Goal: Book appointment/travel/reservation

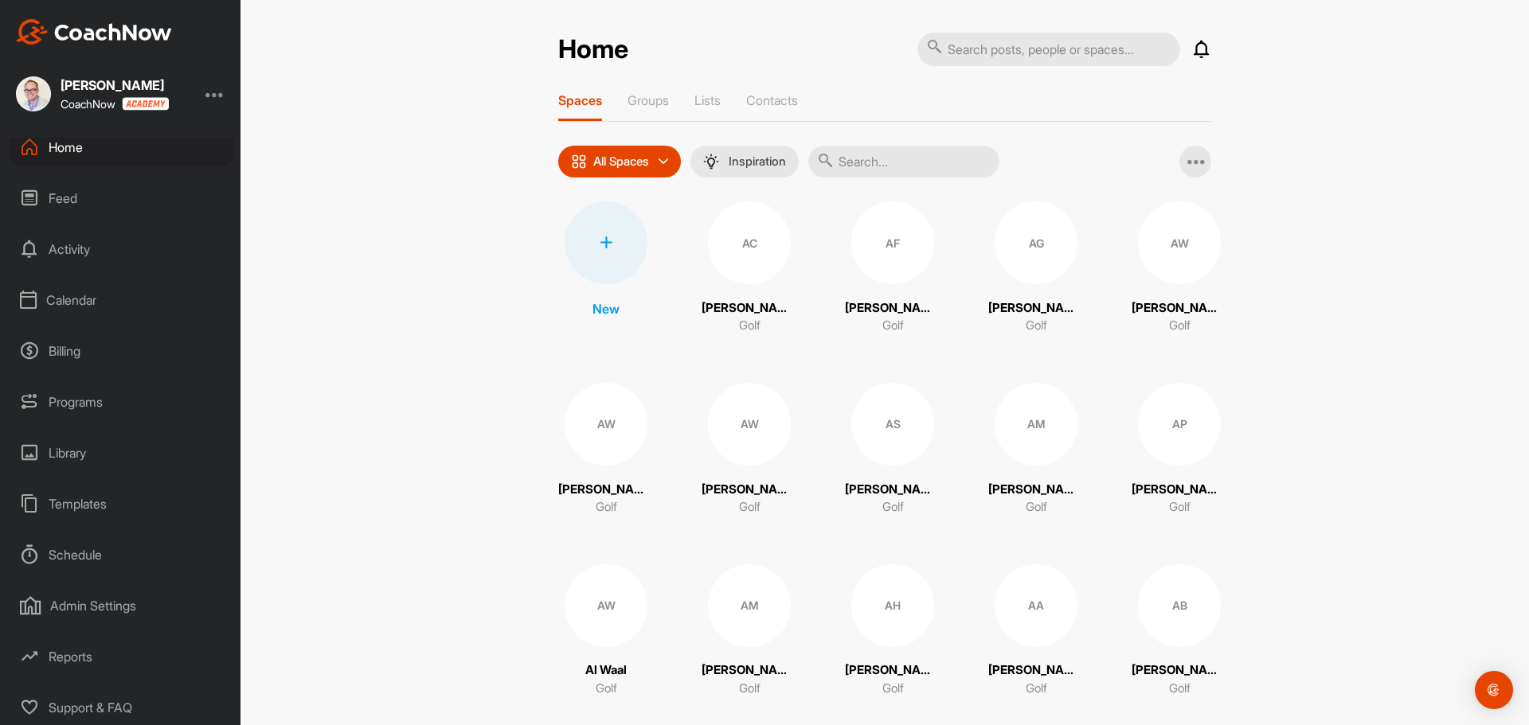
scroll to position [13, 0]
click at [92, 297] on div "Calendar" at bounding box center [121, 298] width 225 height 40
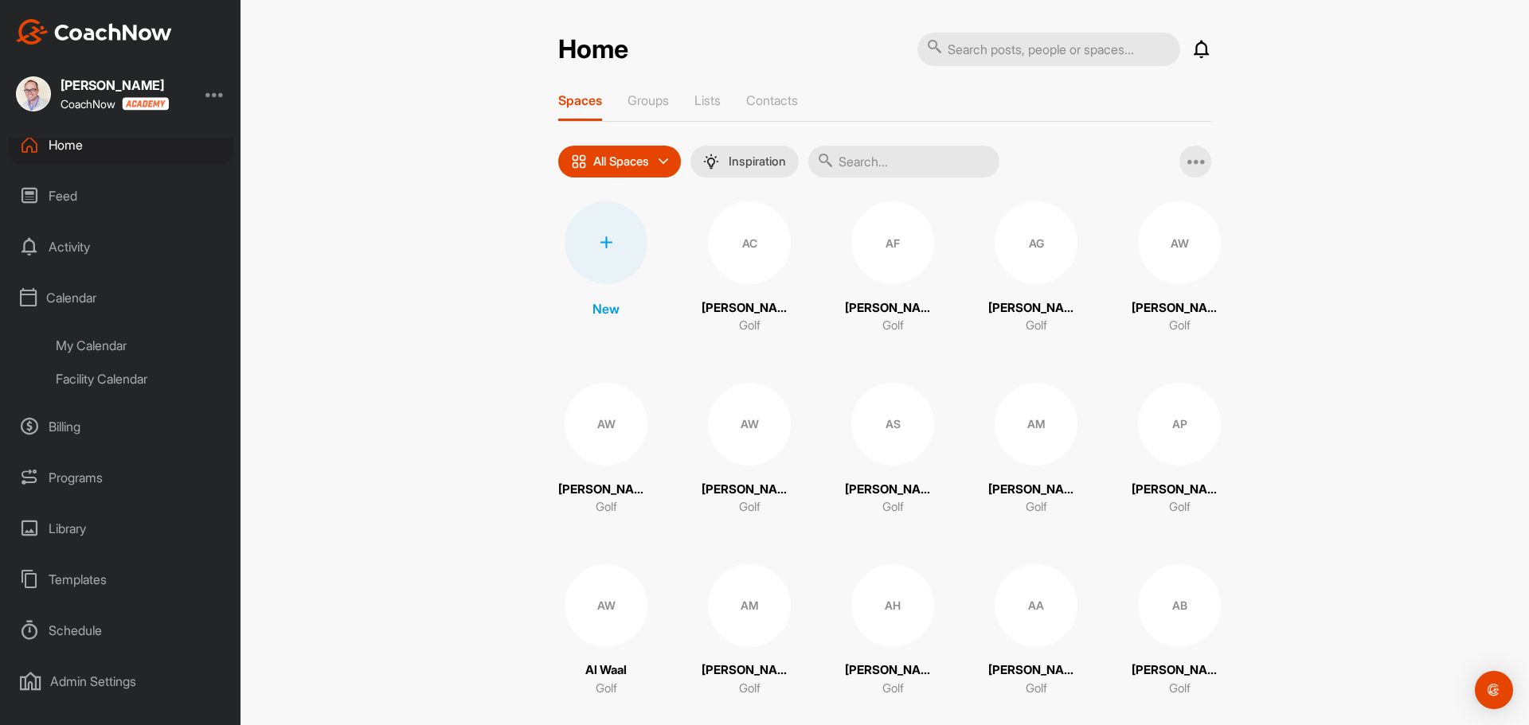
click at [104, 382] on div "Facility Calendar" at bounding box center [139, 378] width 189 height 33
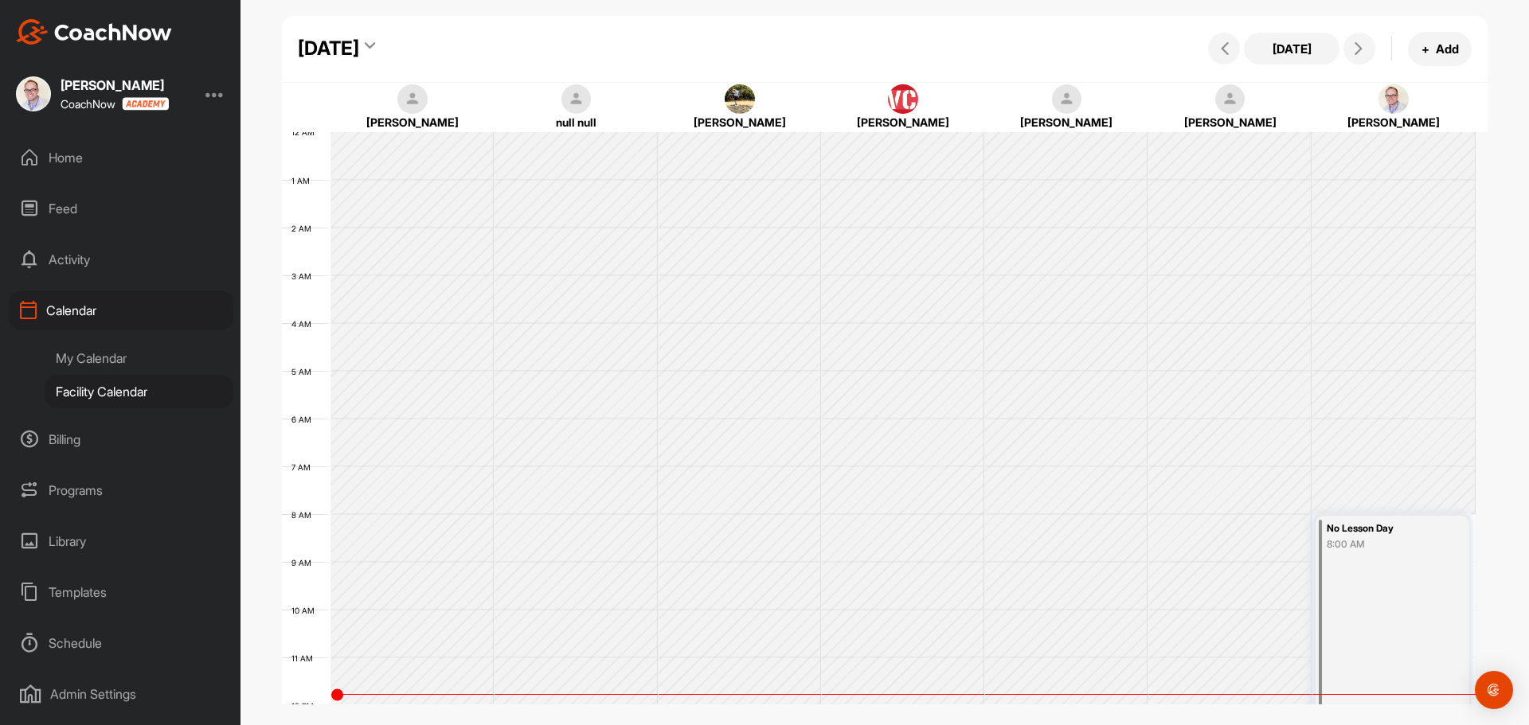
scroll to position [275, 0]
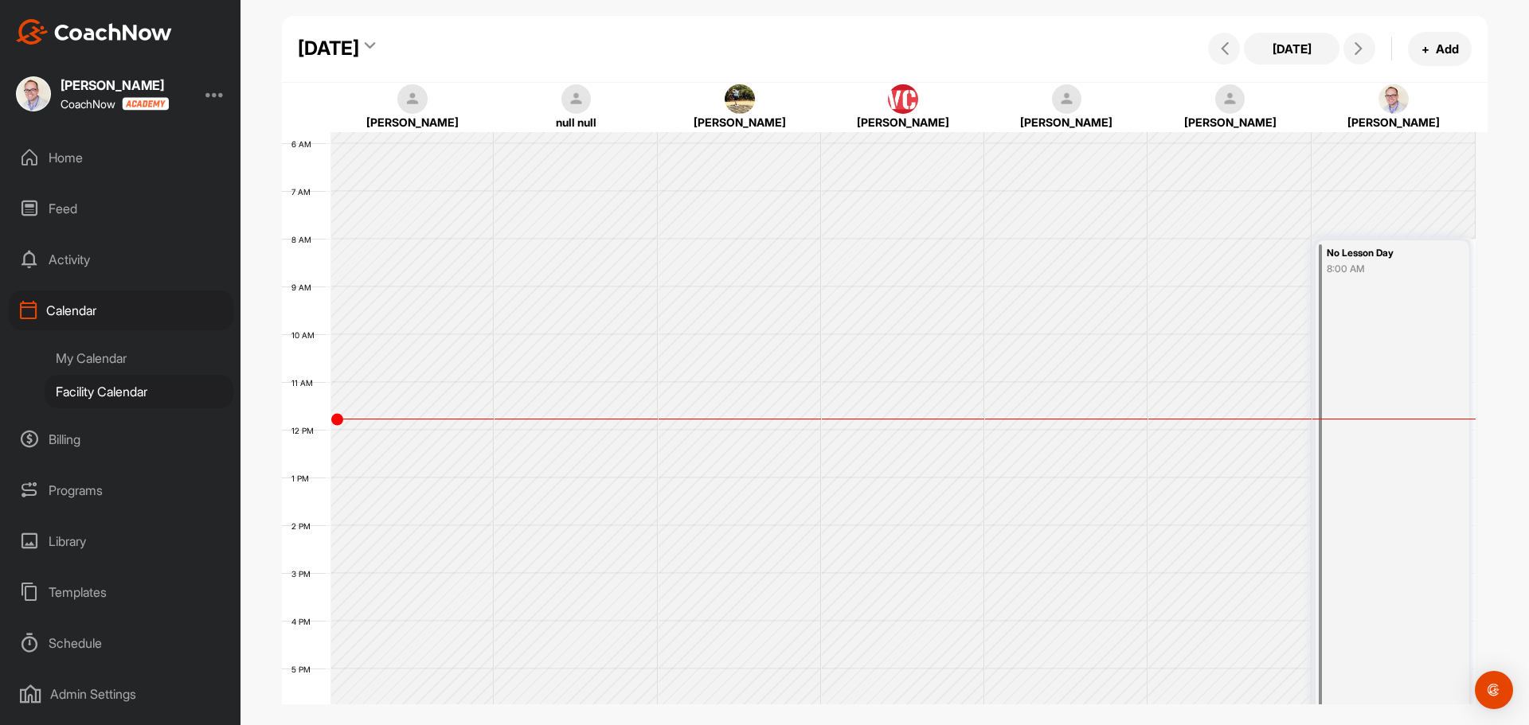
click at [359, 48] on div "[DATE]" at bounding box center [328, 48] width 61 height 29
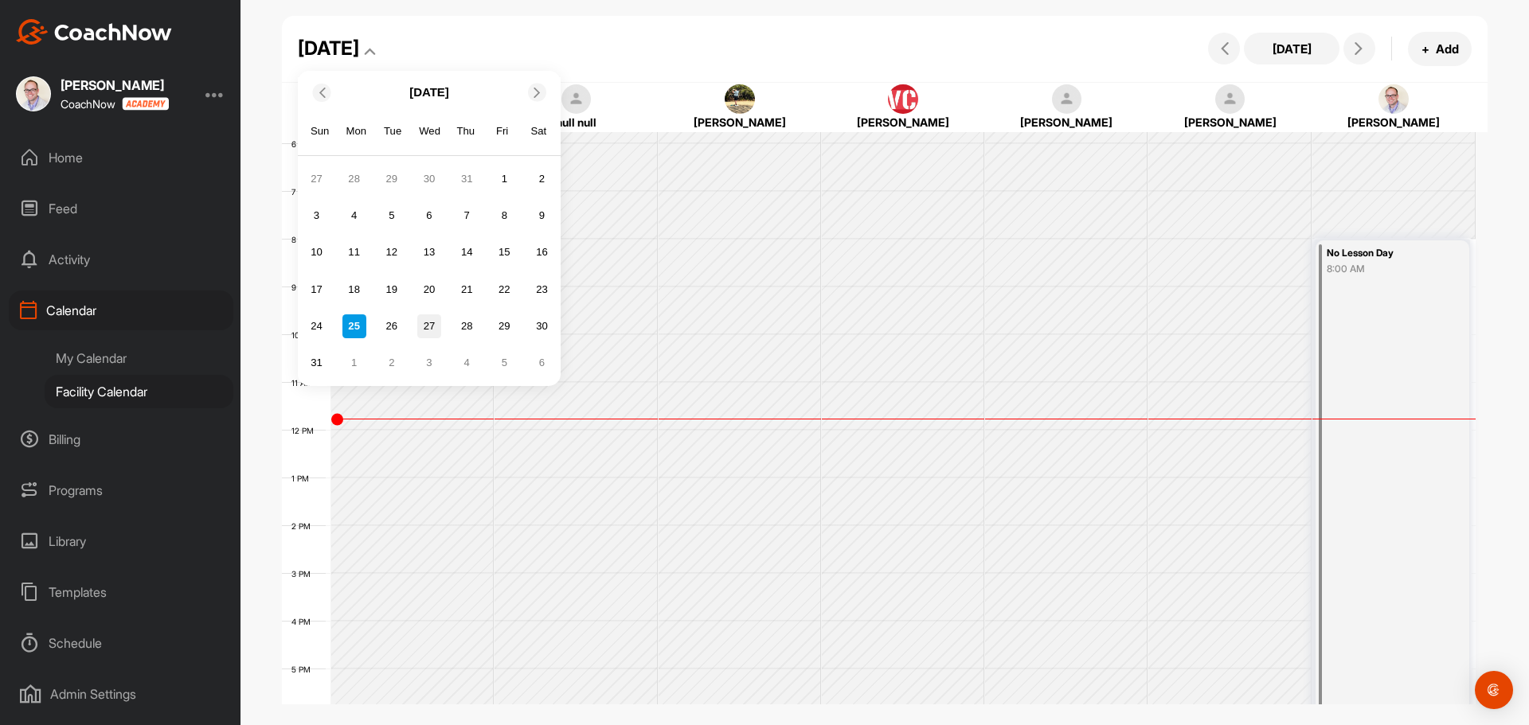
click at [426, 324] on div "27" at bounding box center [429, 326] width 24 height 24
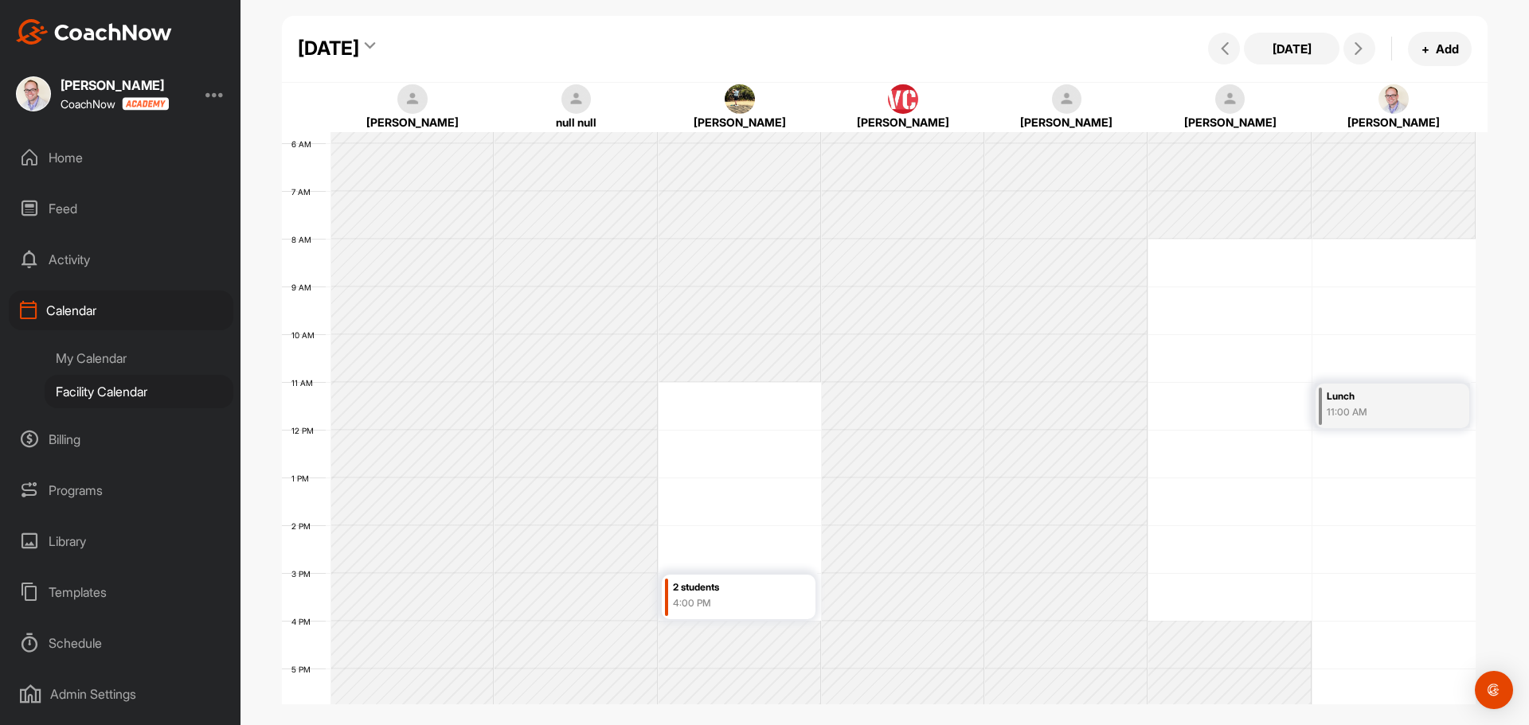
scroll to position [355, 0]
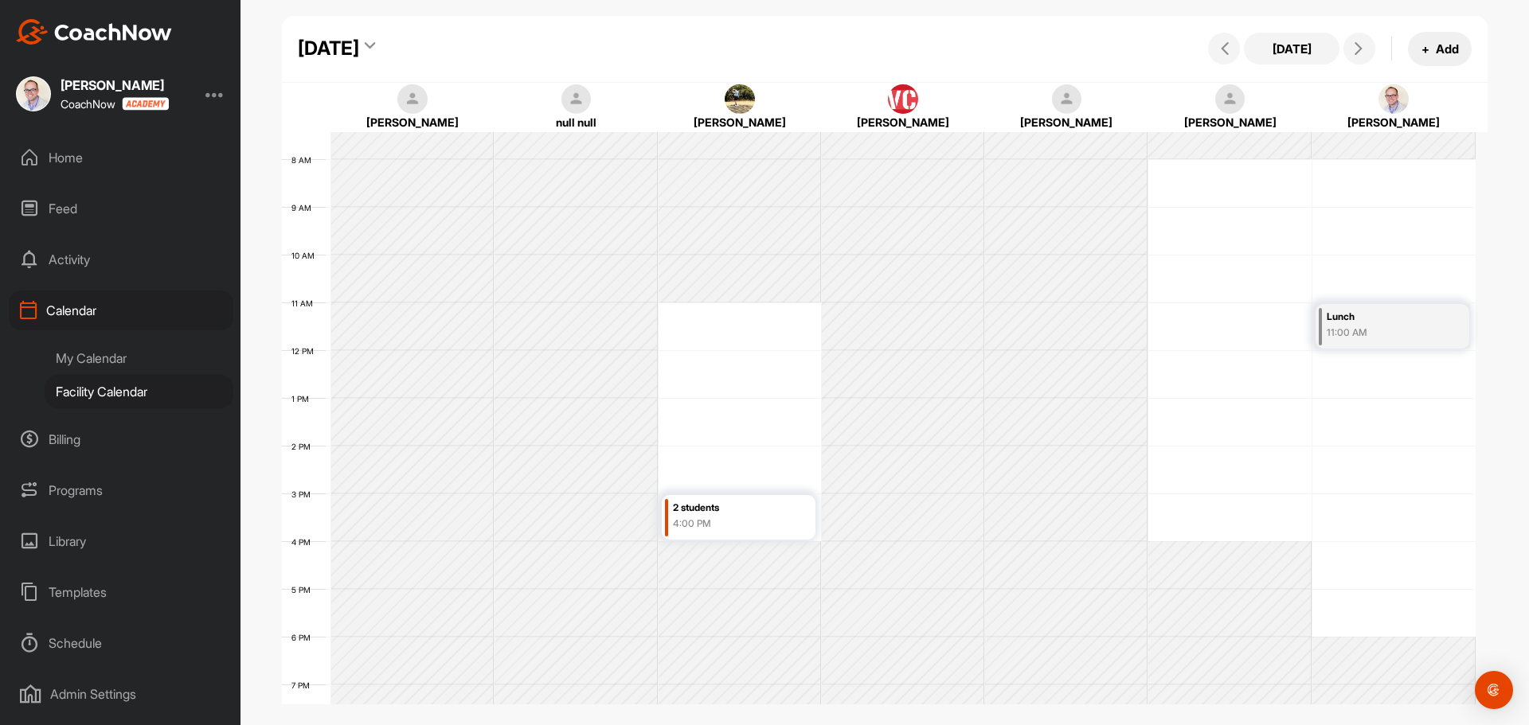
click at [1439, 47] on button "+ Add" at bounding box center [1440, 49] width 64 height 34
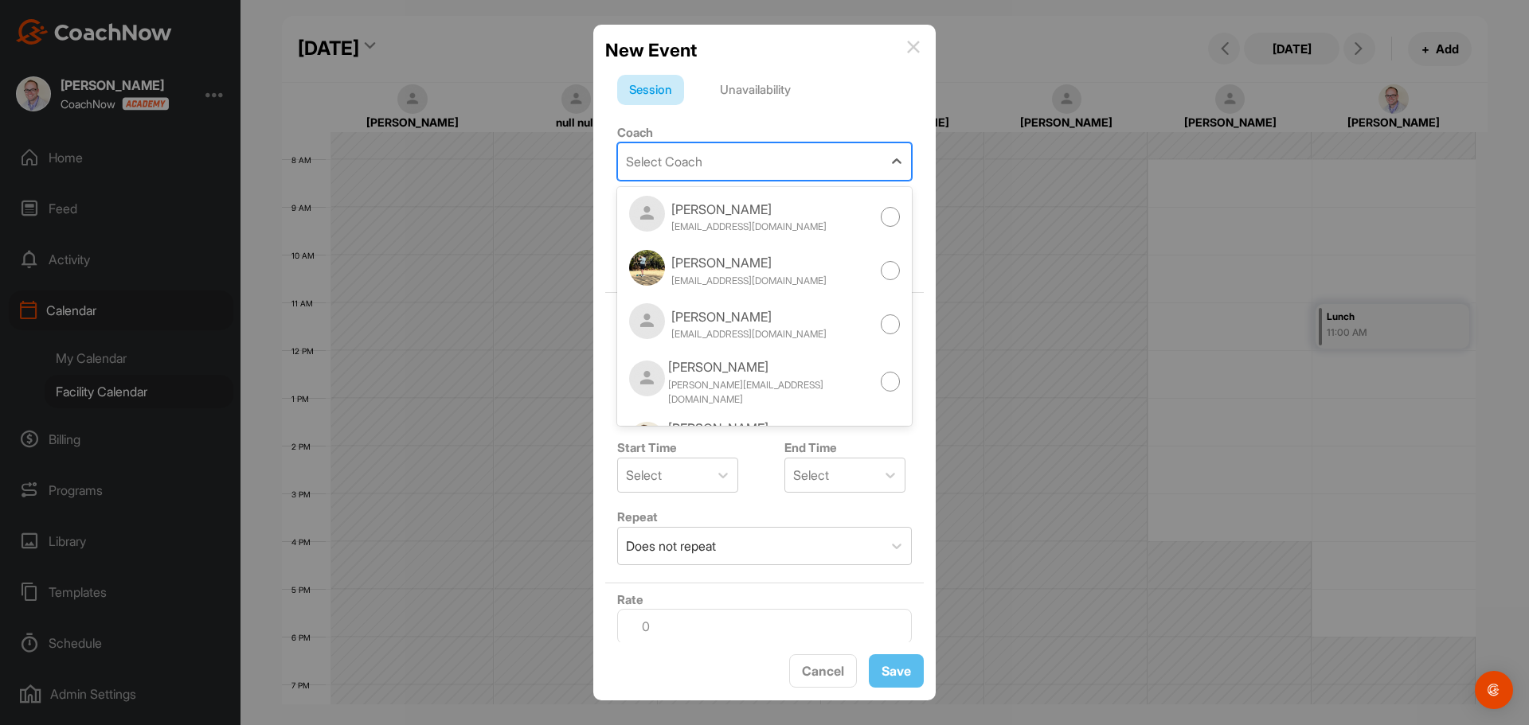
click at [710, 167] on div "Select Coach" at bounding box center [750, 161] width 264 height 37
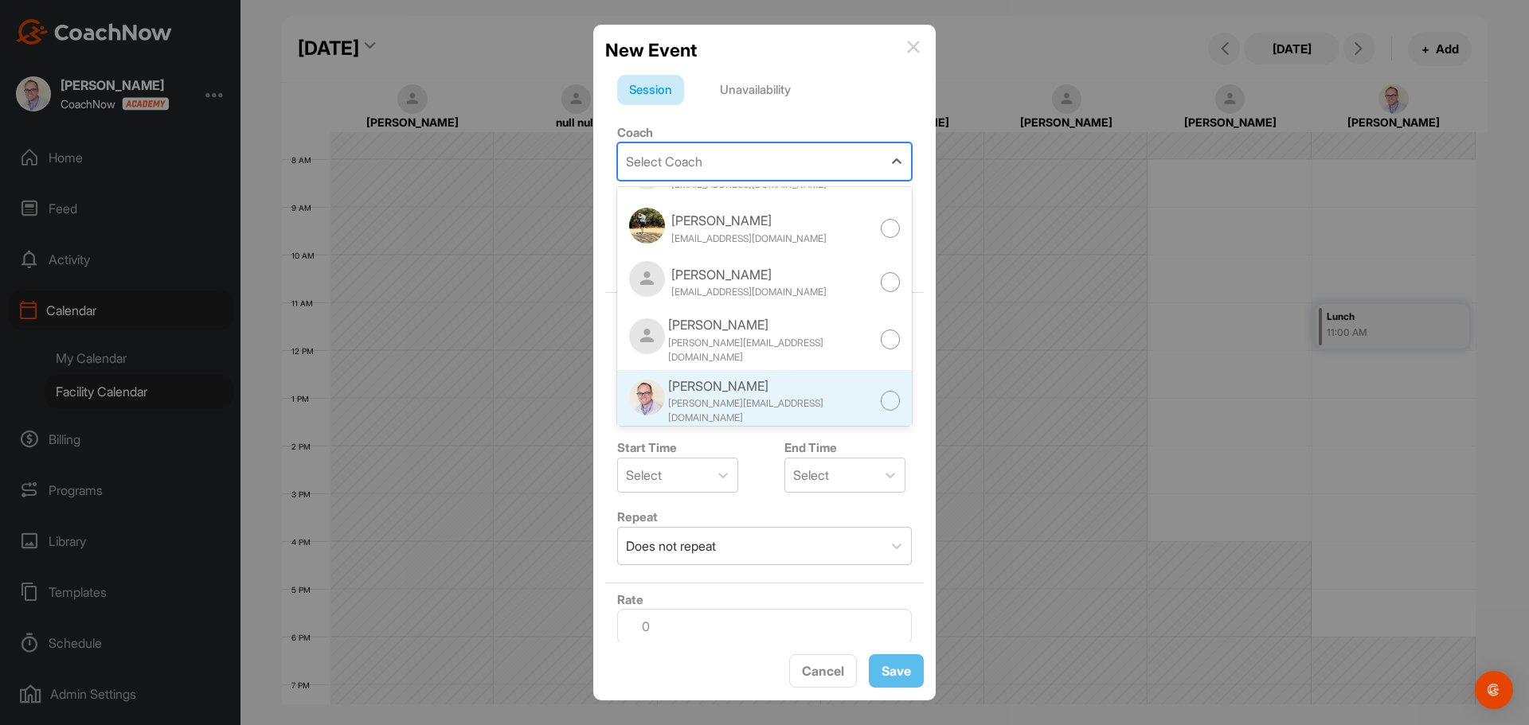
scroll to position [80, 0]
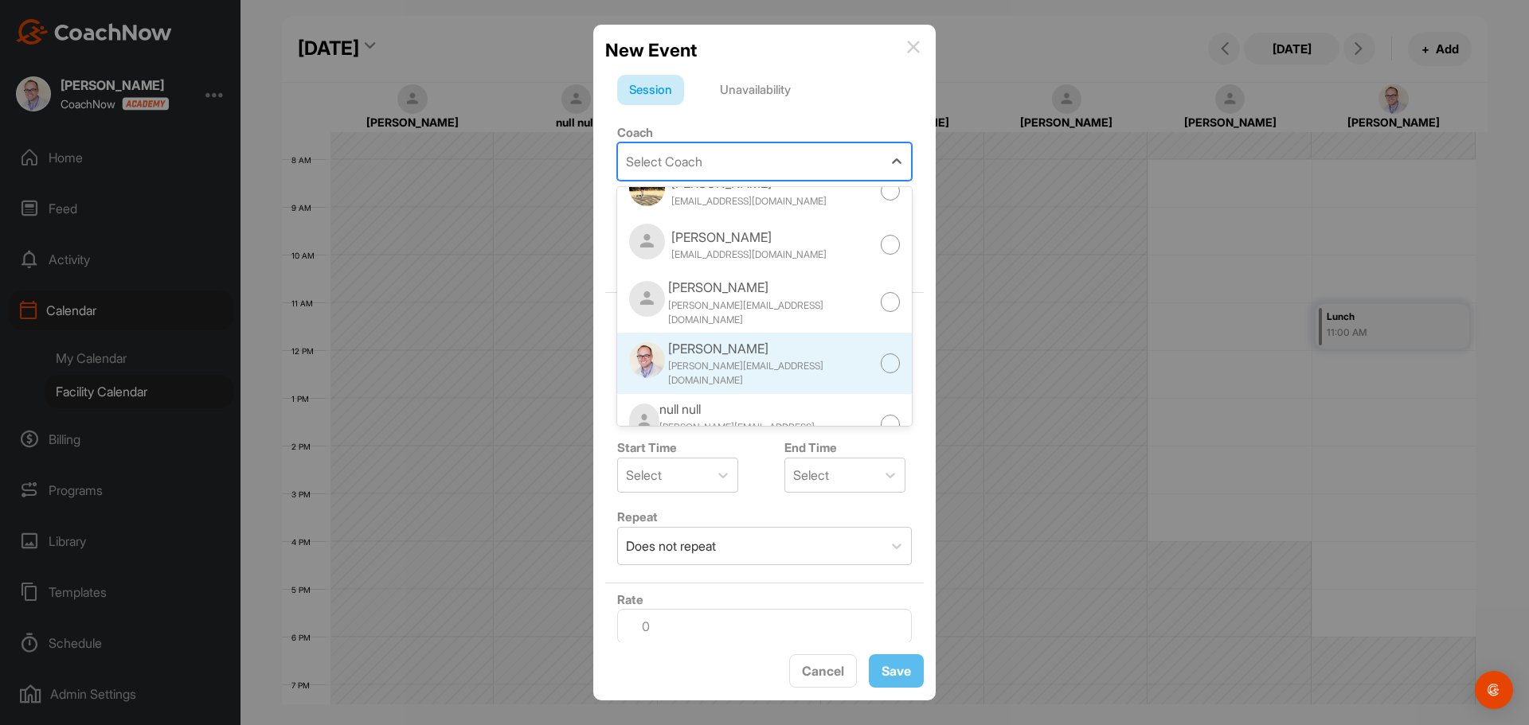
click at [709, 352] on div "[PERSON_NAME]" at bounding box center [774, 348] width 213 height 19
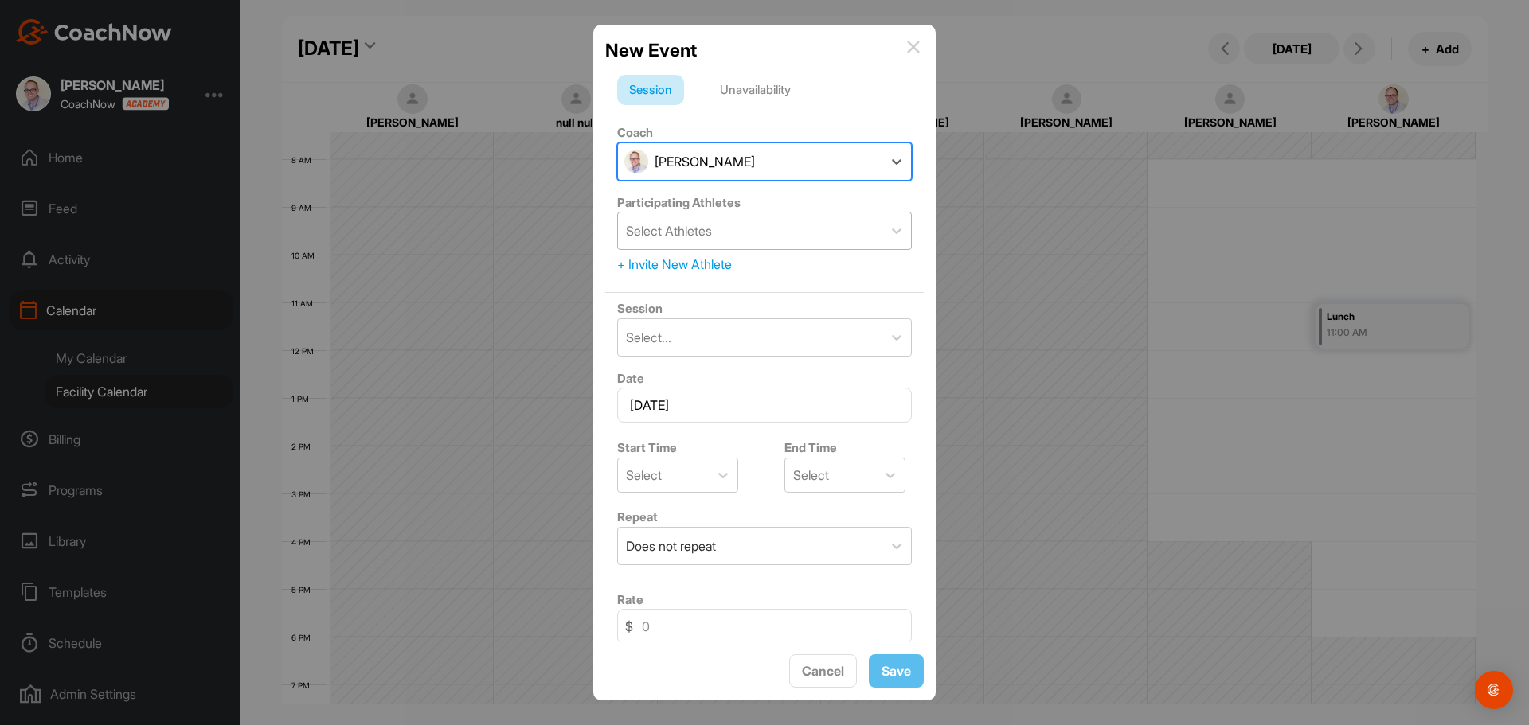
click at [711, 228] on div "Select Athletes" at bounding box center [669, 230] width 86 height 19
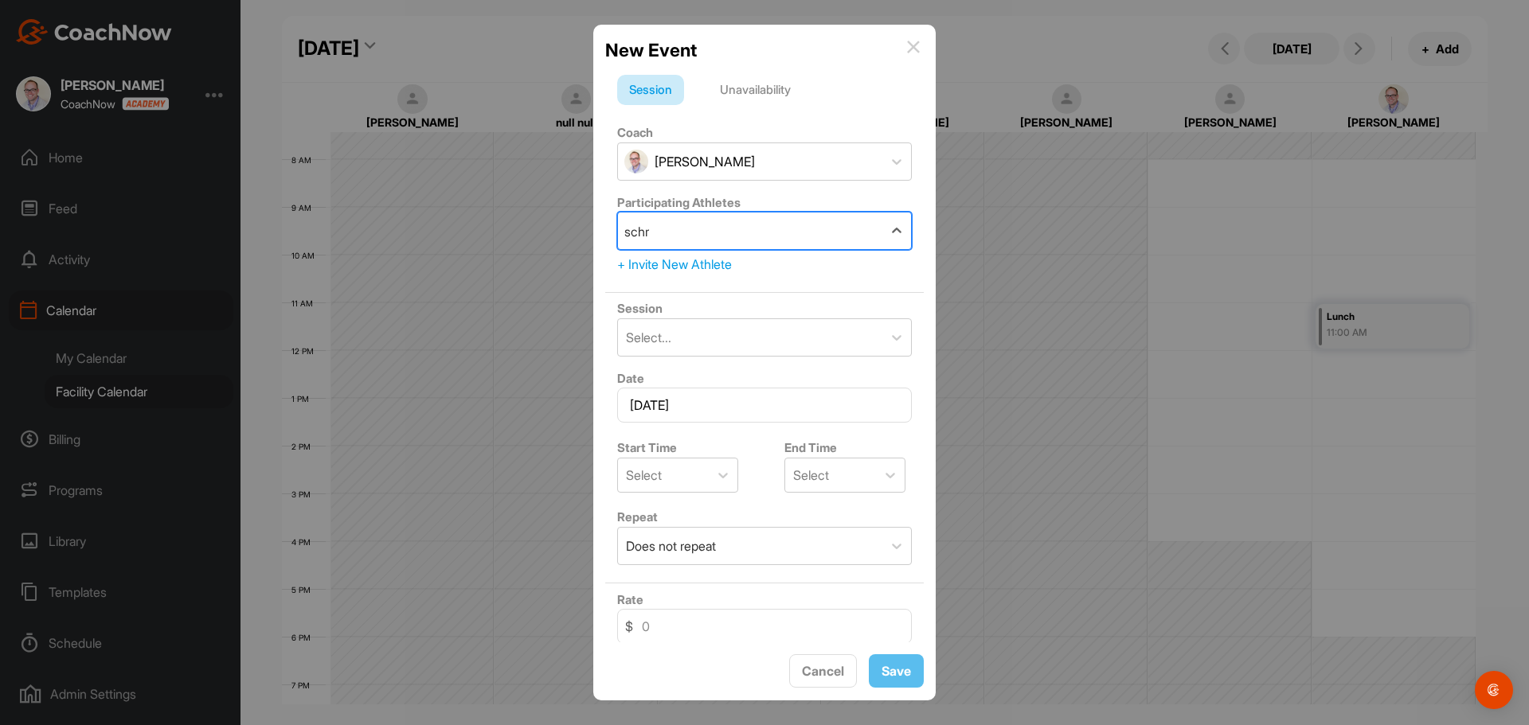
type input "schru"
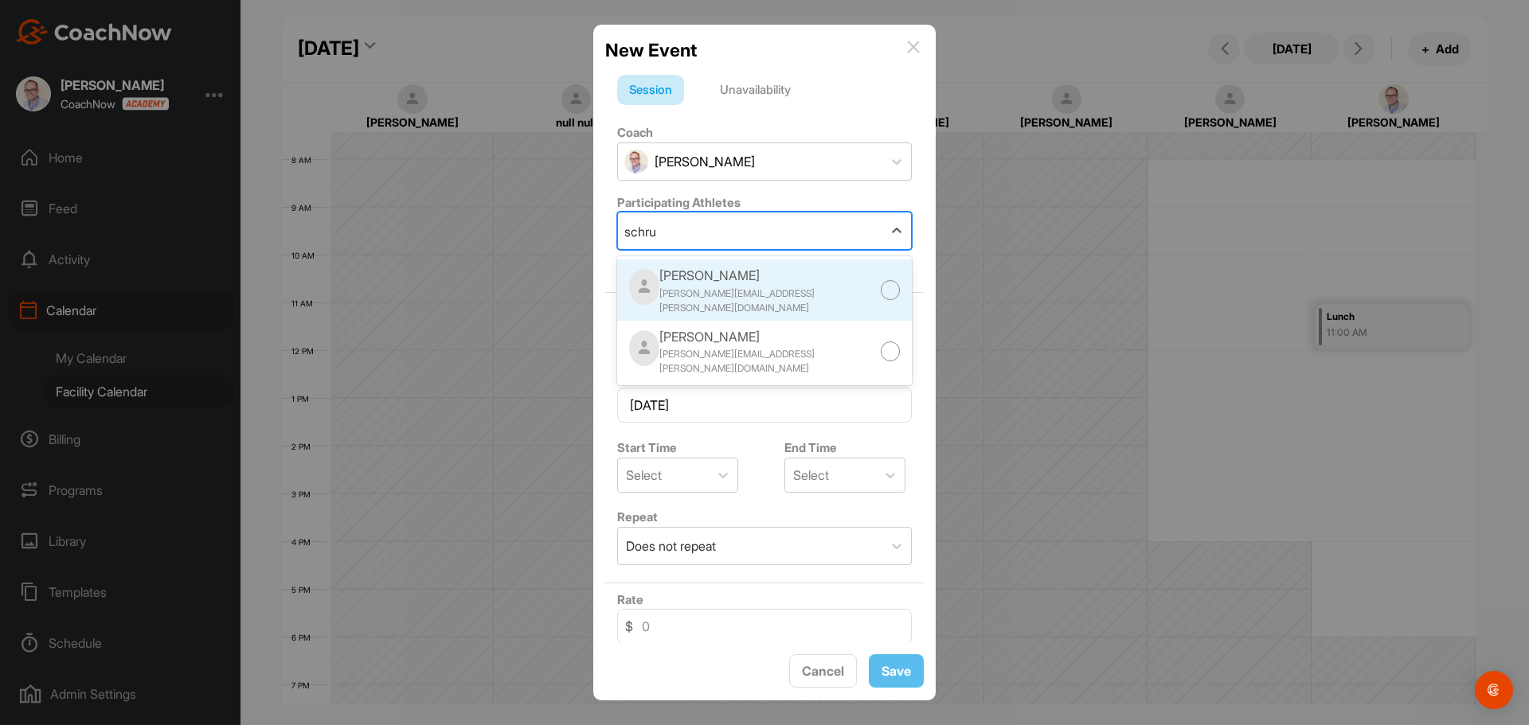
click at [735, 292] on div "[PERSON_NAME][EMAIL_ADDRESS][PERSON_NAME][DOMAIN_NAME]" at bounding box center [769, 301] width 221 height 29
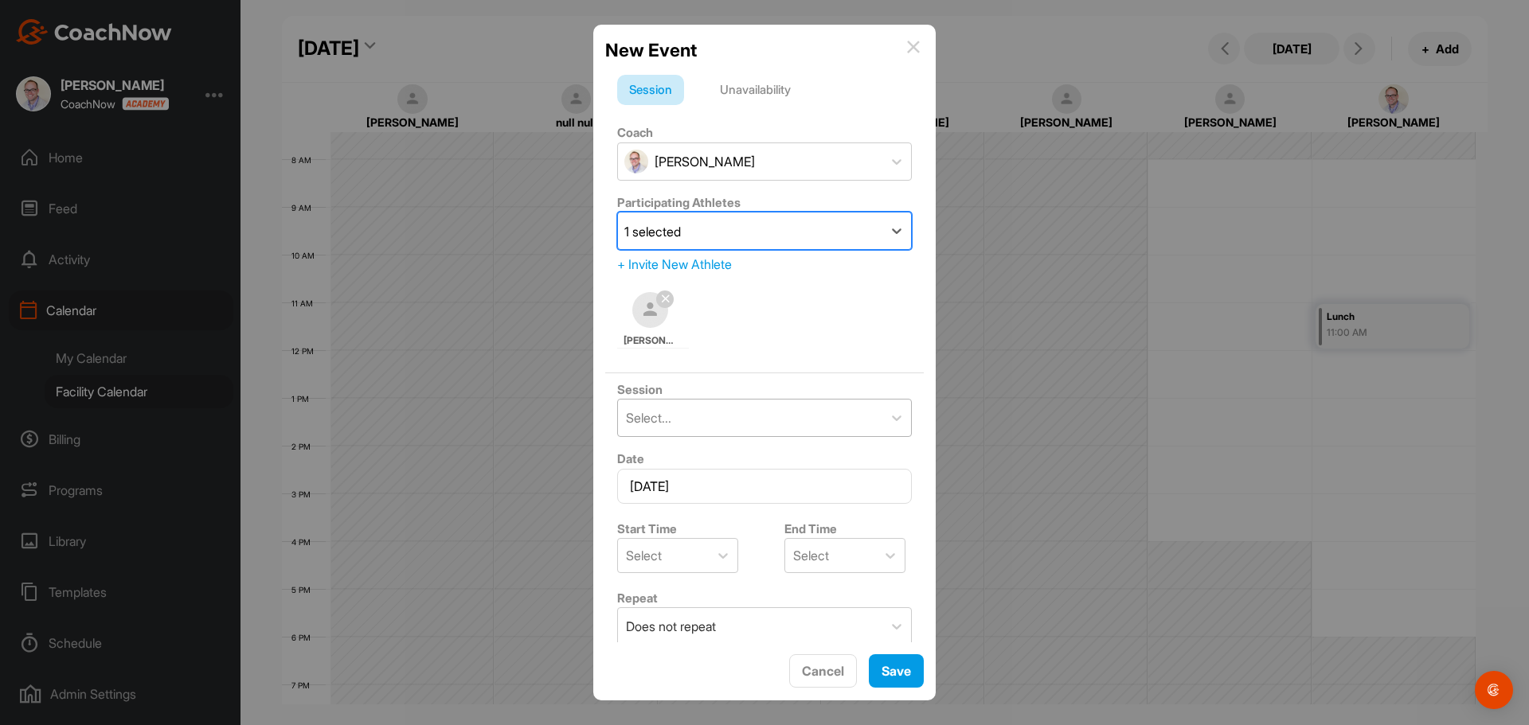
click at [687, 421] on div "Select..." at bounding box center [750, 418] width 264 height 37
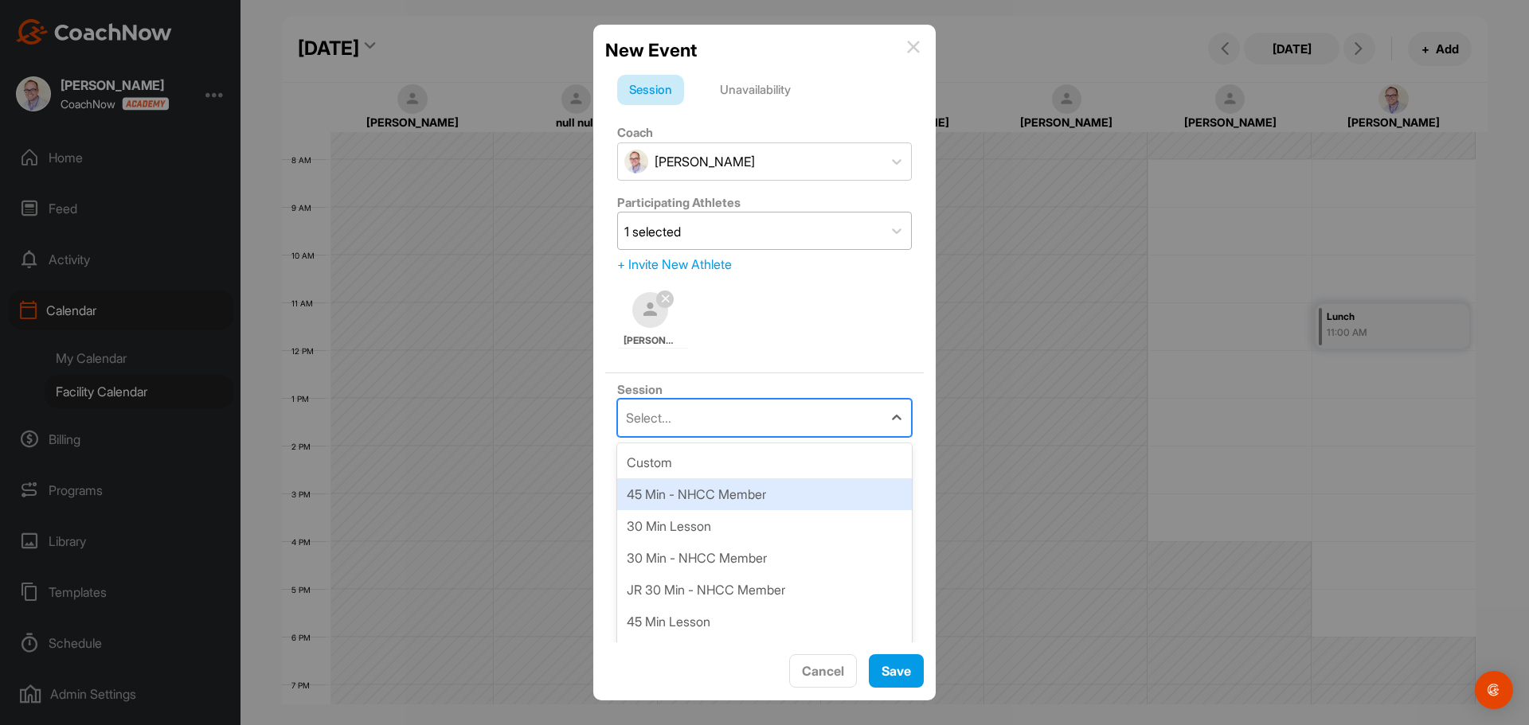
click at [721, 502] on div "45 Min - NHCC Member" at bounding box center [764, 494] width 295 height 32
type input "80"
type input "[GEOGRAPHIC_DATA]"
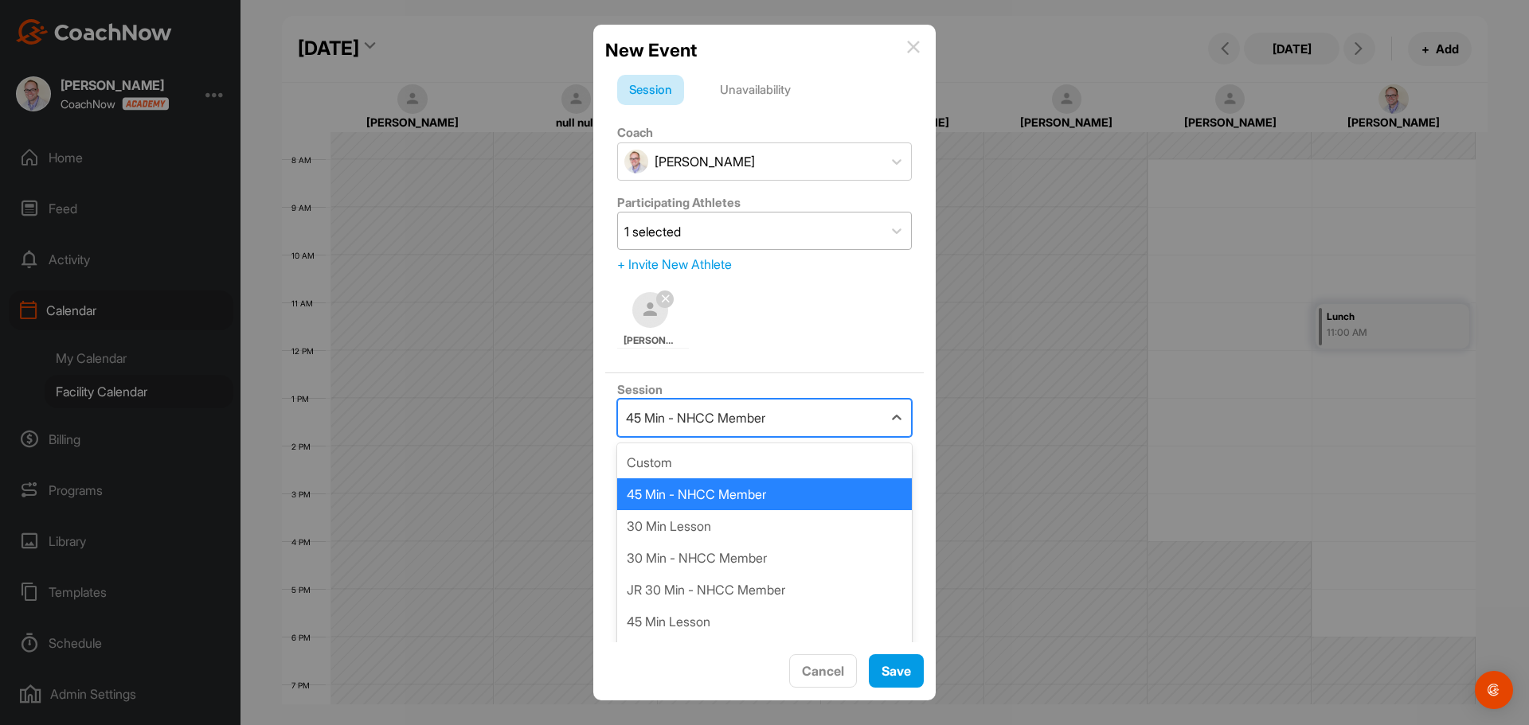
click at [775, 418] on div "45 Min - NHCC Member" at bounding box center [750, 418] width 264 height 37
click at [806, 498] on div "45 Min - NHCC Member" at bounding box center [764, 494] width 295 height 32
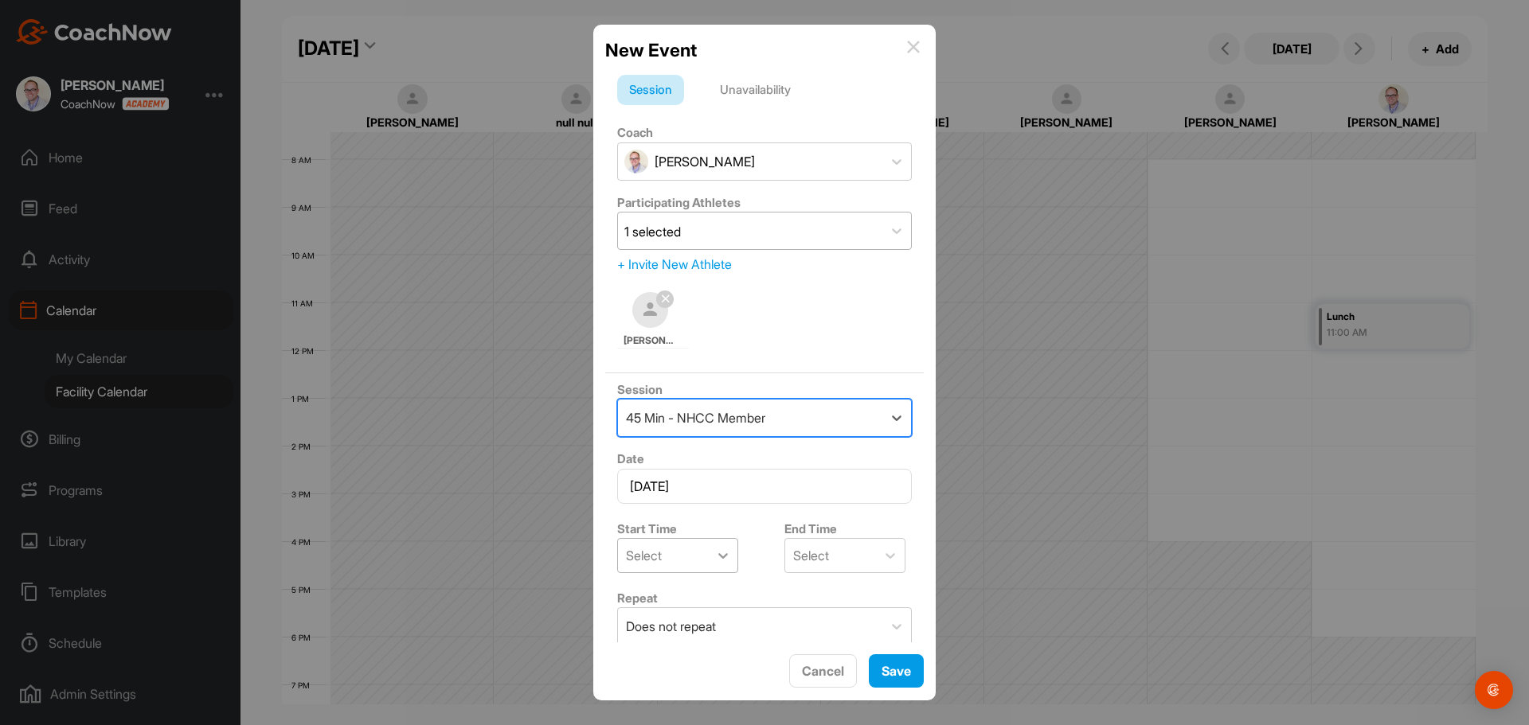
click at [715, 569] on div at bounding box center [723, 555] width 29 height 29
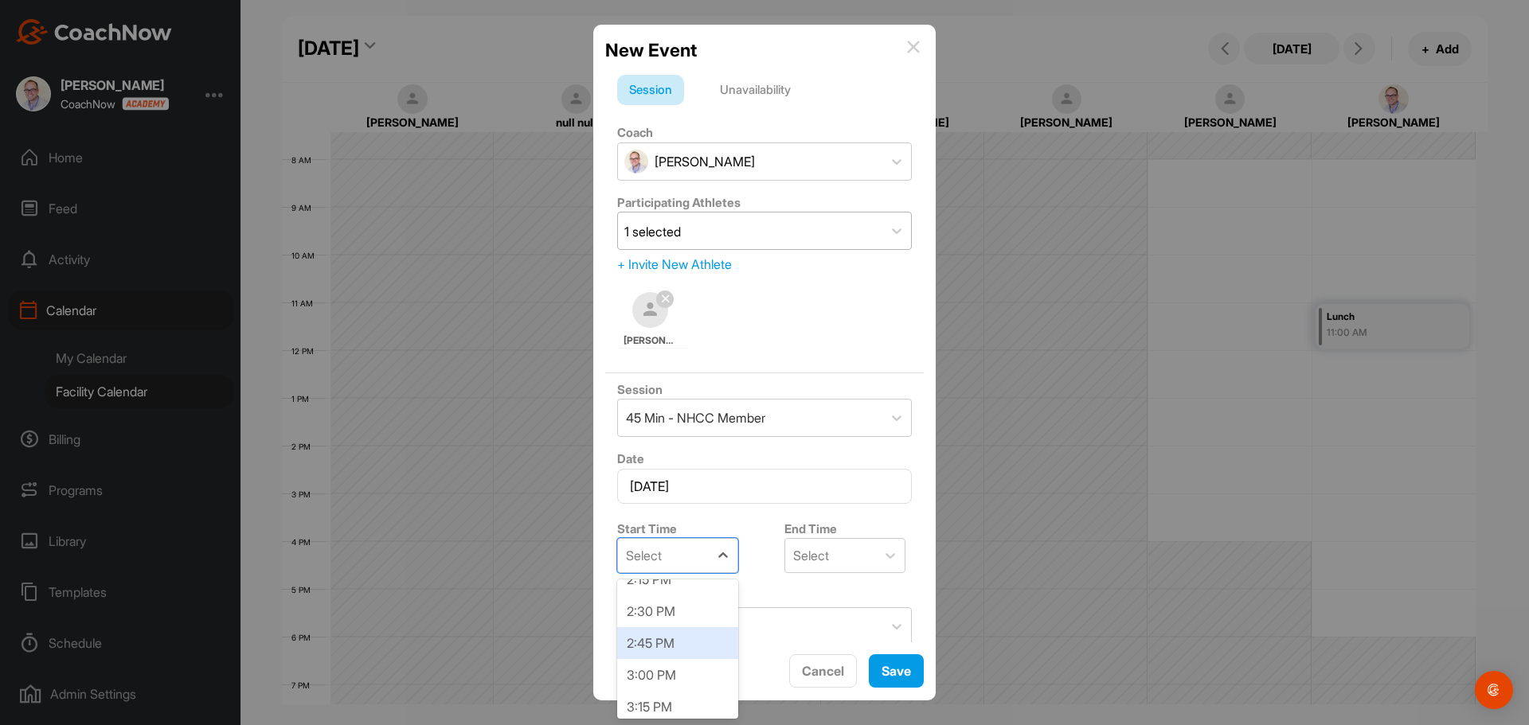
scroll to position [1911, 0]
click at [689, 636] on div "3:15 PM" at bounding box center [677, 631] width 121 height 32
click at [908, 668] on button "Save" at bounding box center [896, 671] width 55 height 34
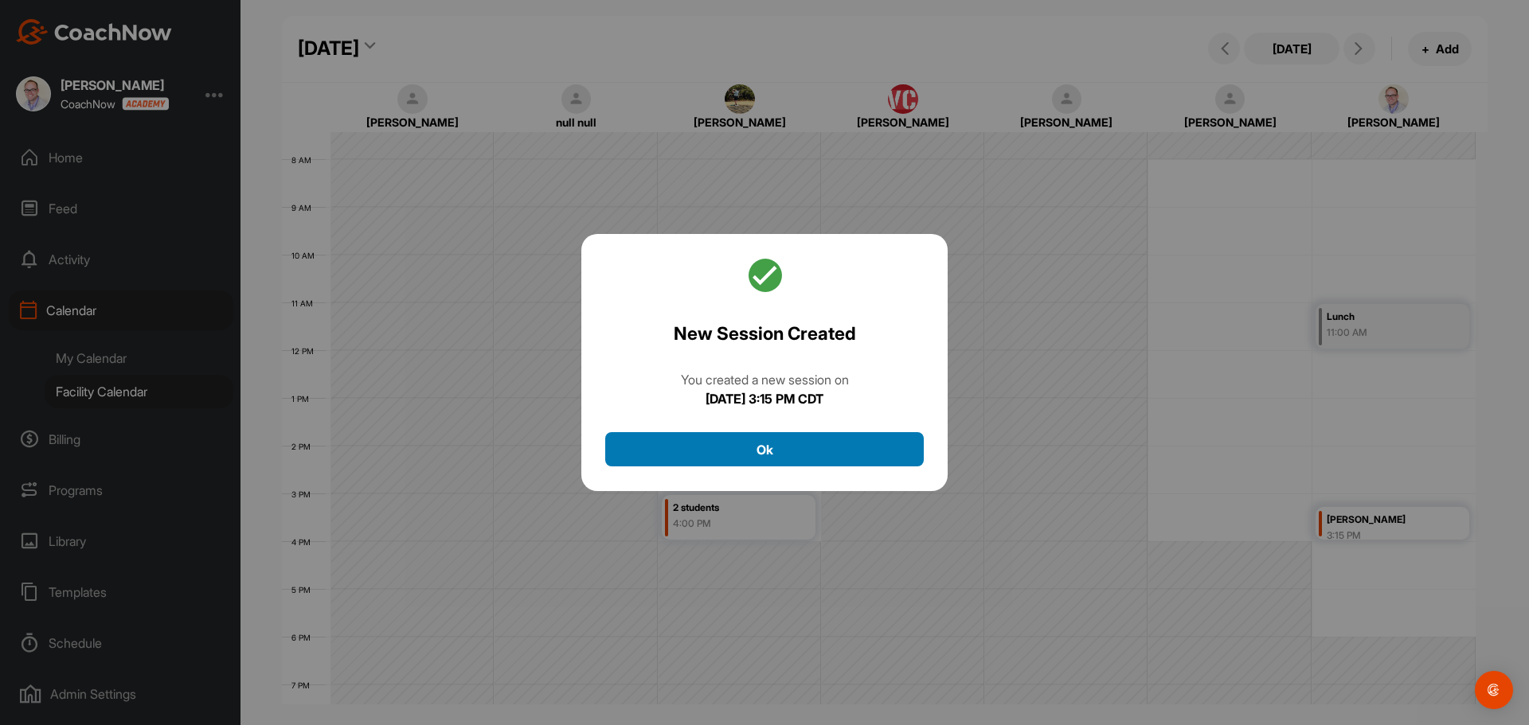
click at [853, 444] on button "Ok" at bounding box center [764, 449] width 318 height 34
